Goal: Task Accomplishment & Management: Manage account settings

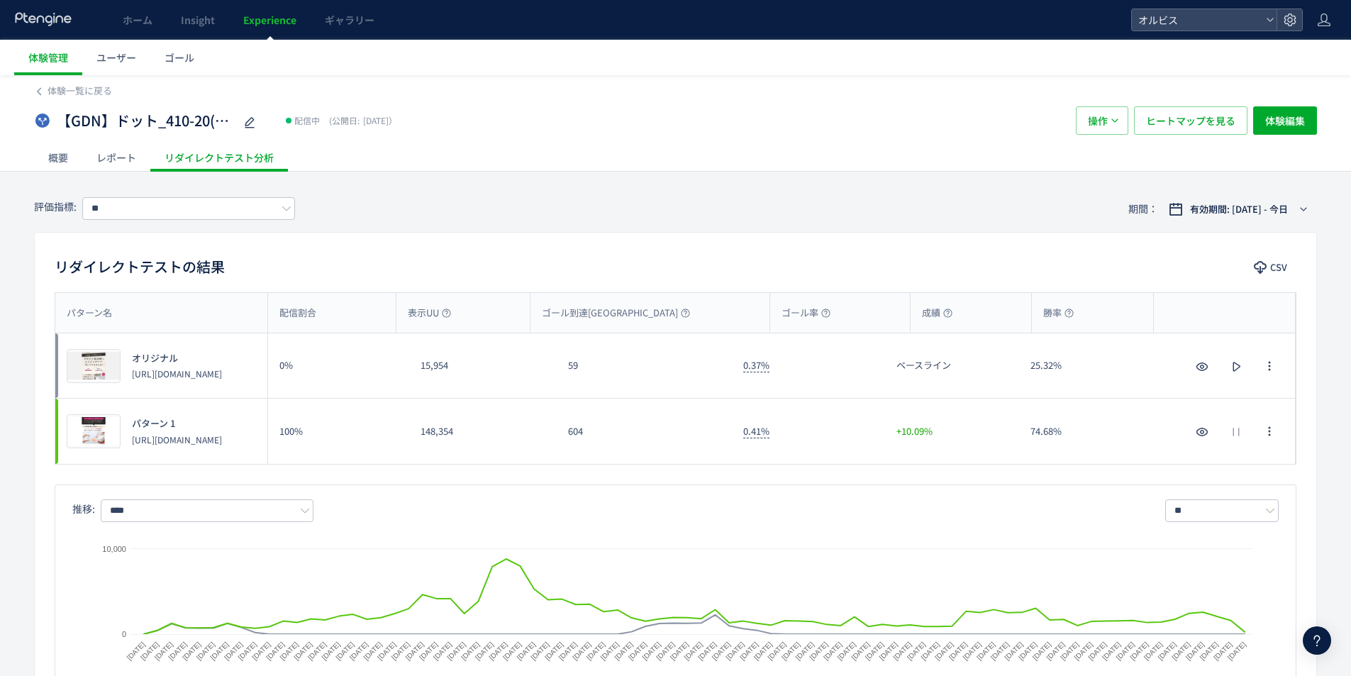
click at [265, 21] on span "Experience" at bounding box center [269, 20] width 53 height 14
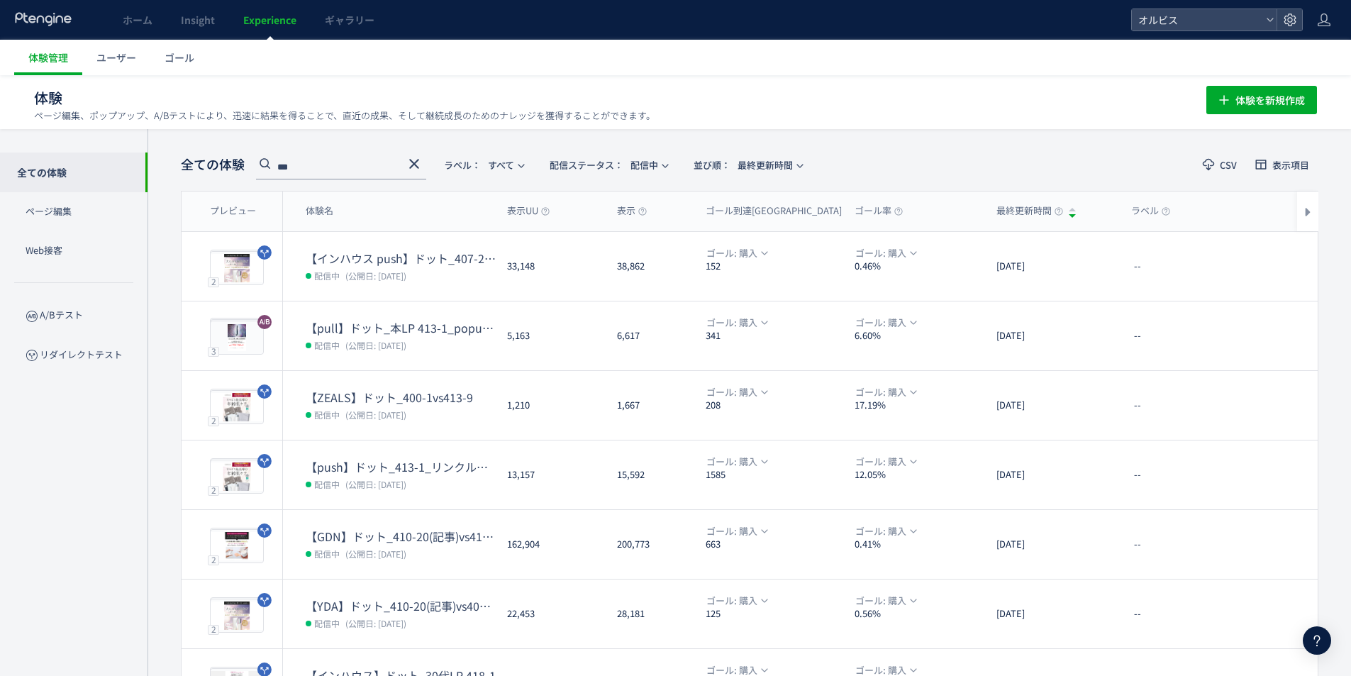
click at [407, 167] on icon at bounding box center [414, 163] width 17 height 17
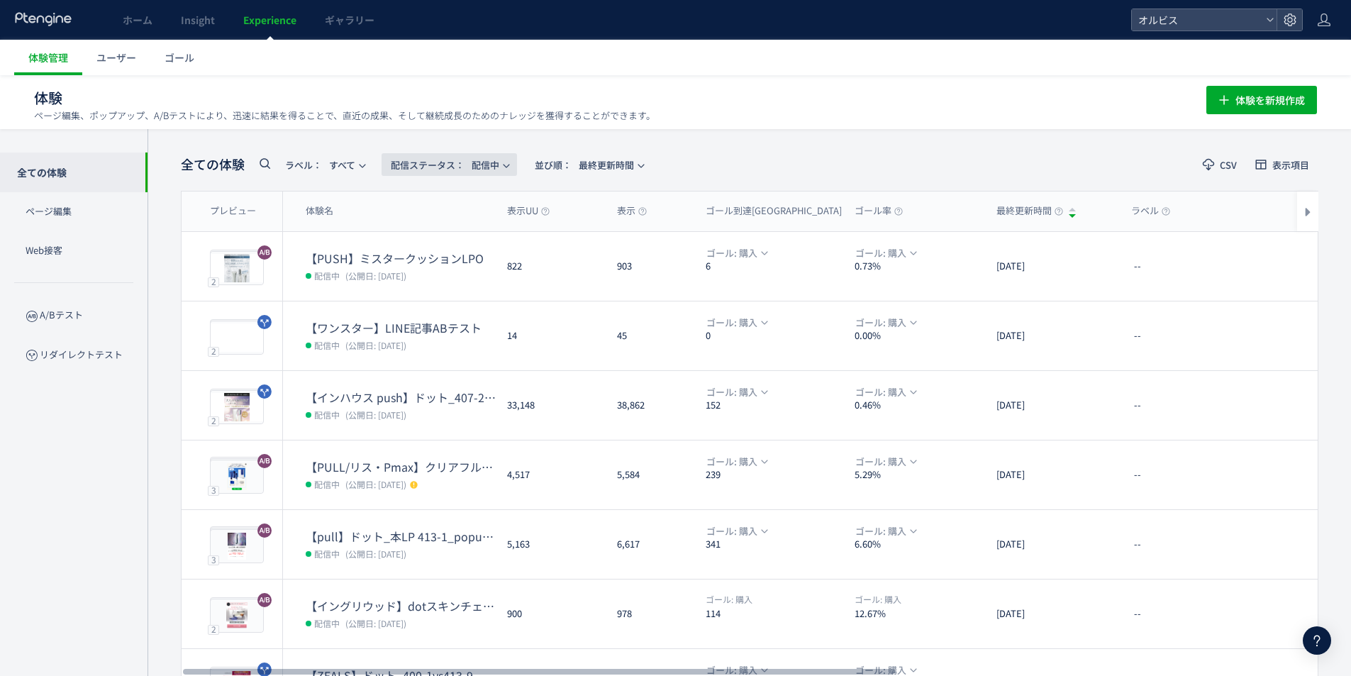
click at [494, 161] on span "配信ステータス​： 配信中" at bounding box center [445, 164] width 109 height 23
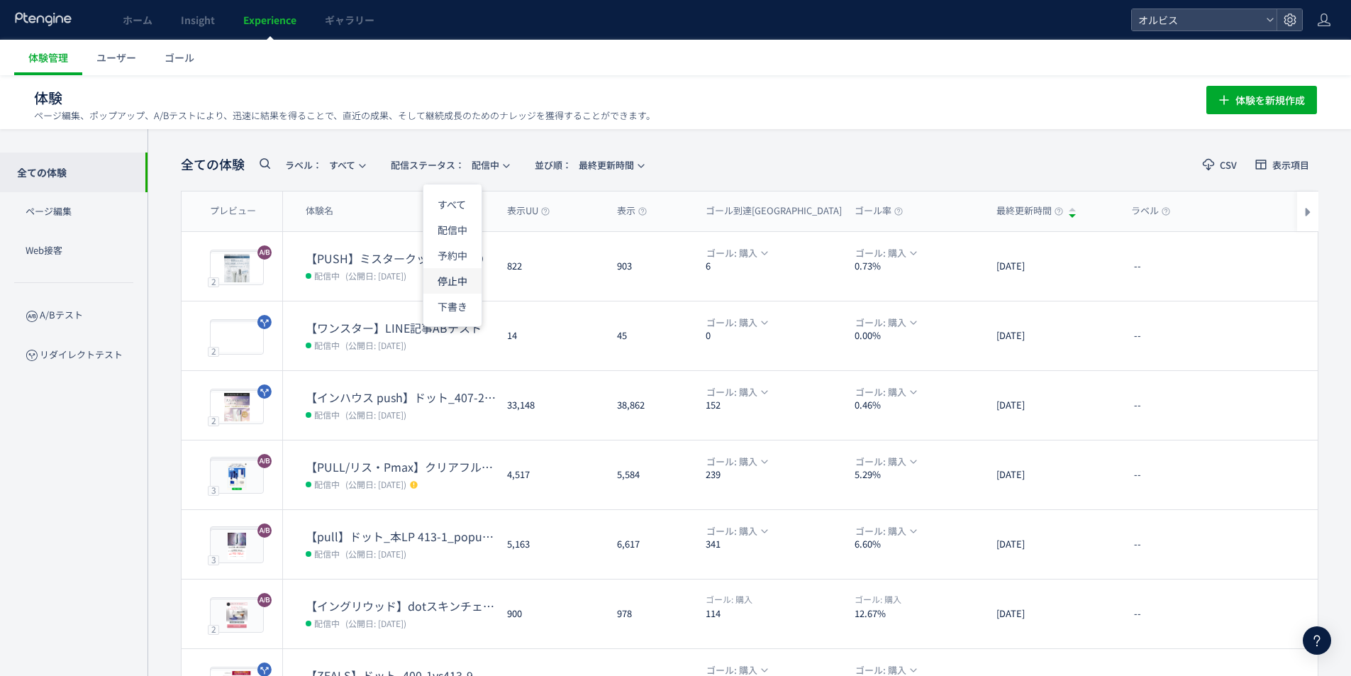
click at [470, 277] on li "停止中" at bounding box center [452, 281] width 58 height 26
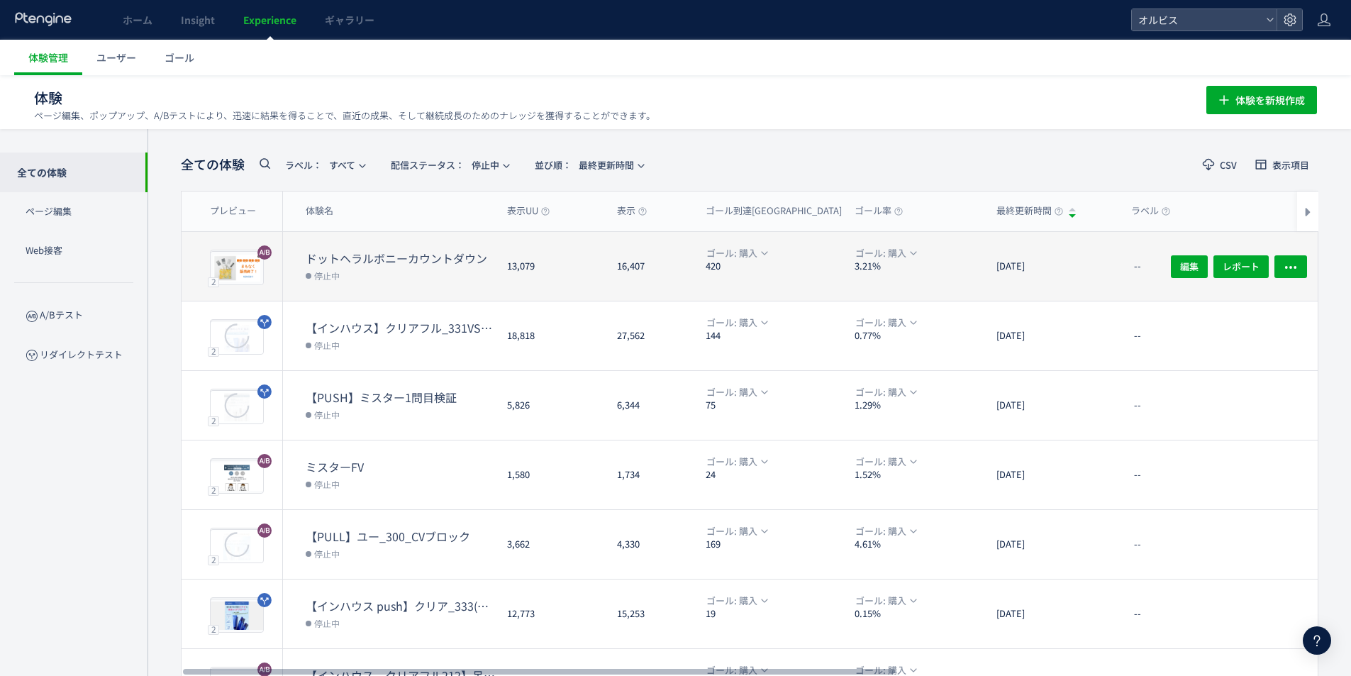
click at [338, 255] on dt "ドットヘラルボニーカウントダウン" at bounding box center [401, 258] width 190 height 16
